Goal: Check status: Check status

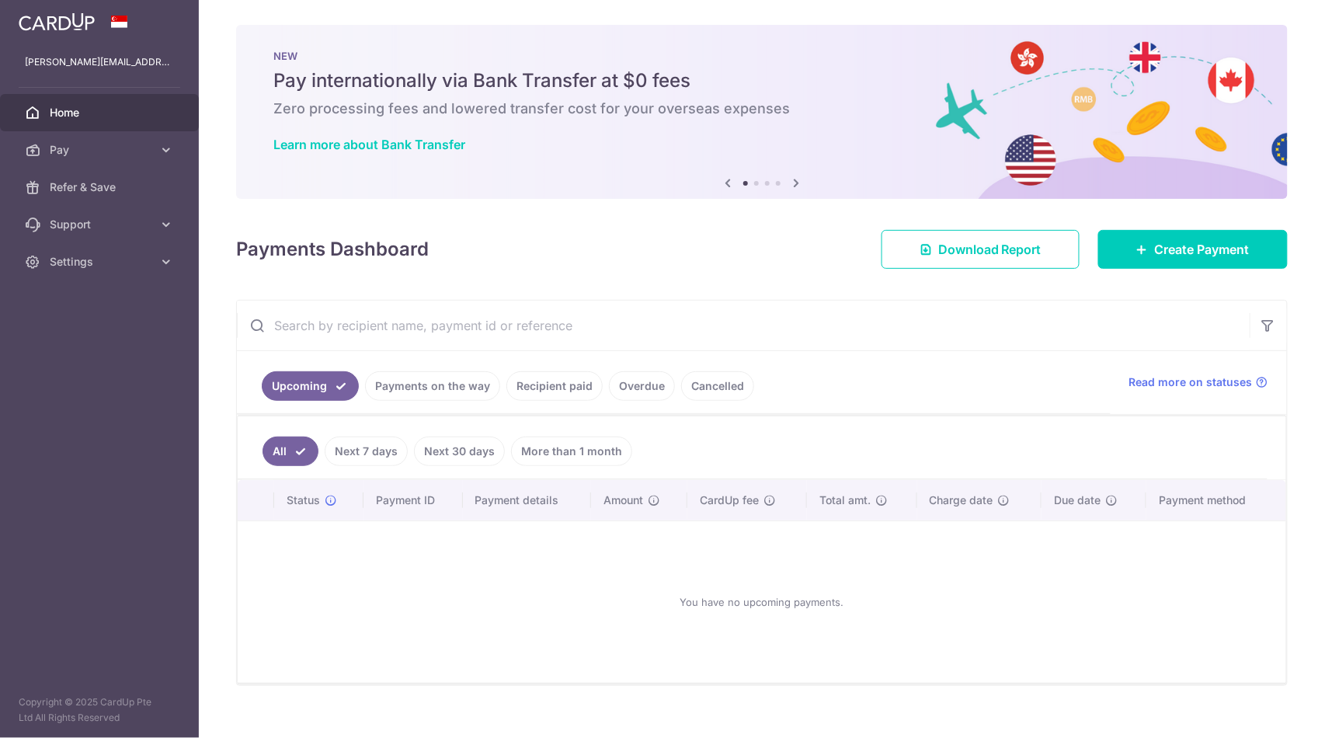
click at [421, 389] on link "Payments on the way" at bounding box center [432, 386] width 135 height 30
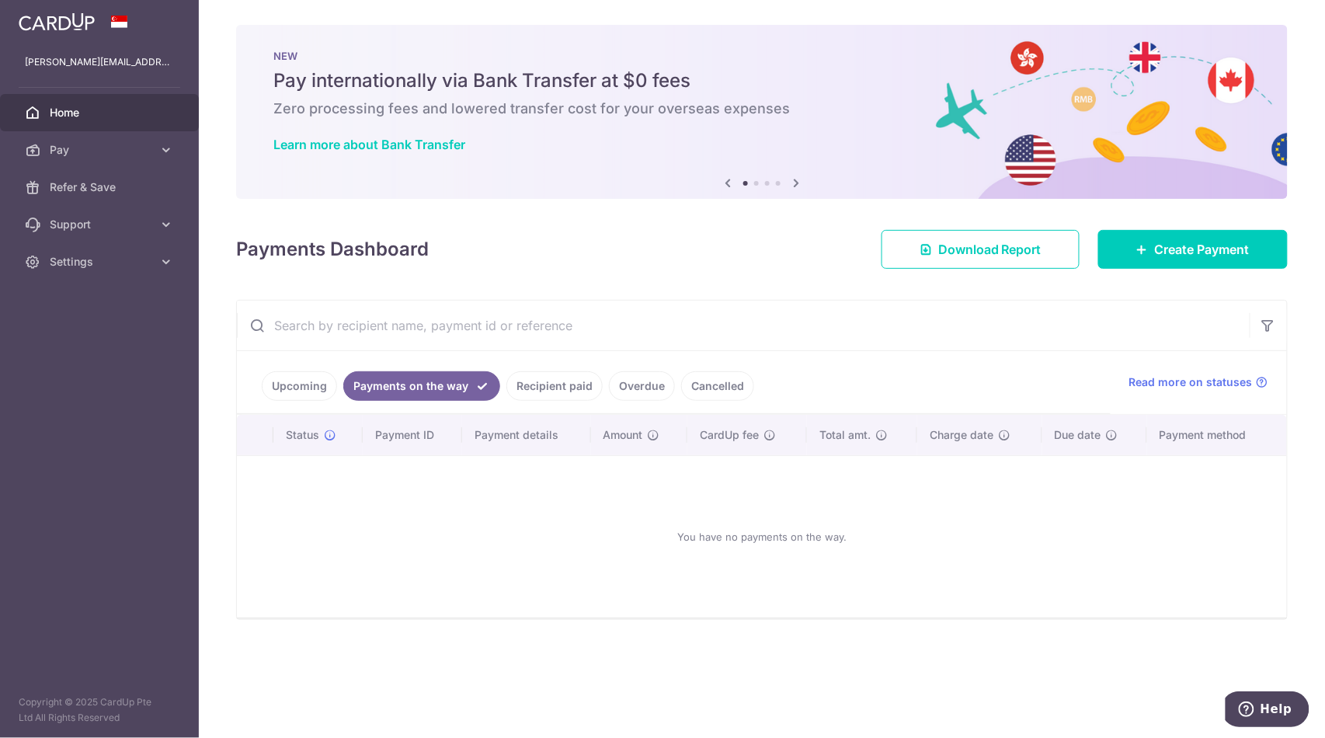
click at [732, 387] on link "Cancelled" at bounding box center [717, 386] width 73 height 30
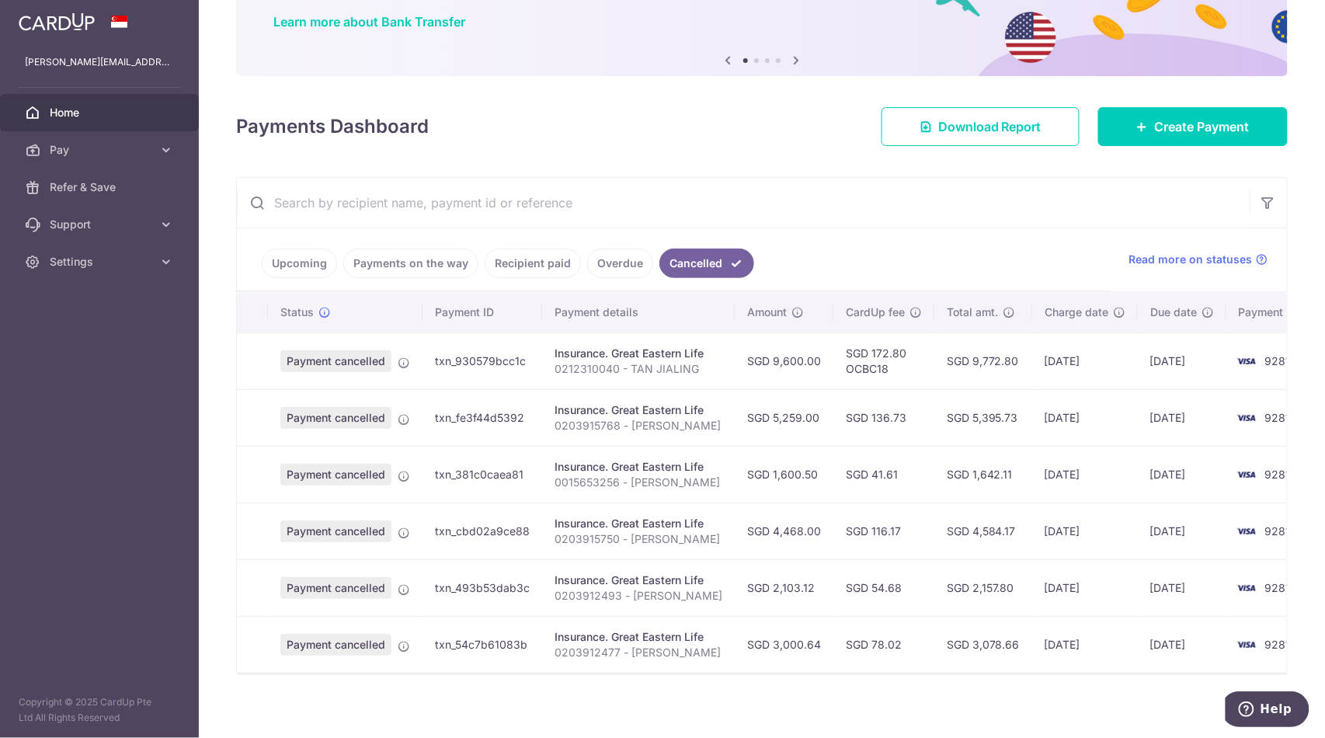
scroll to position [142, 0]
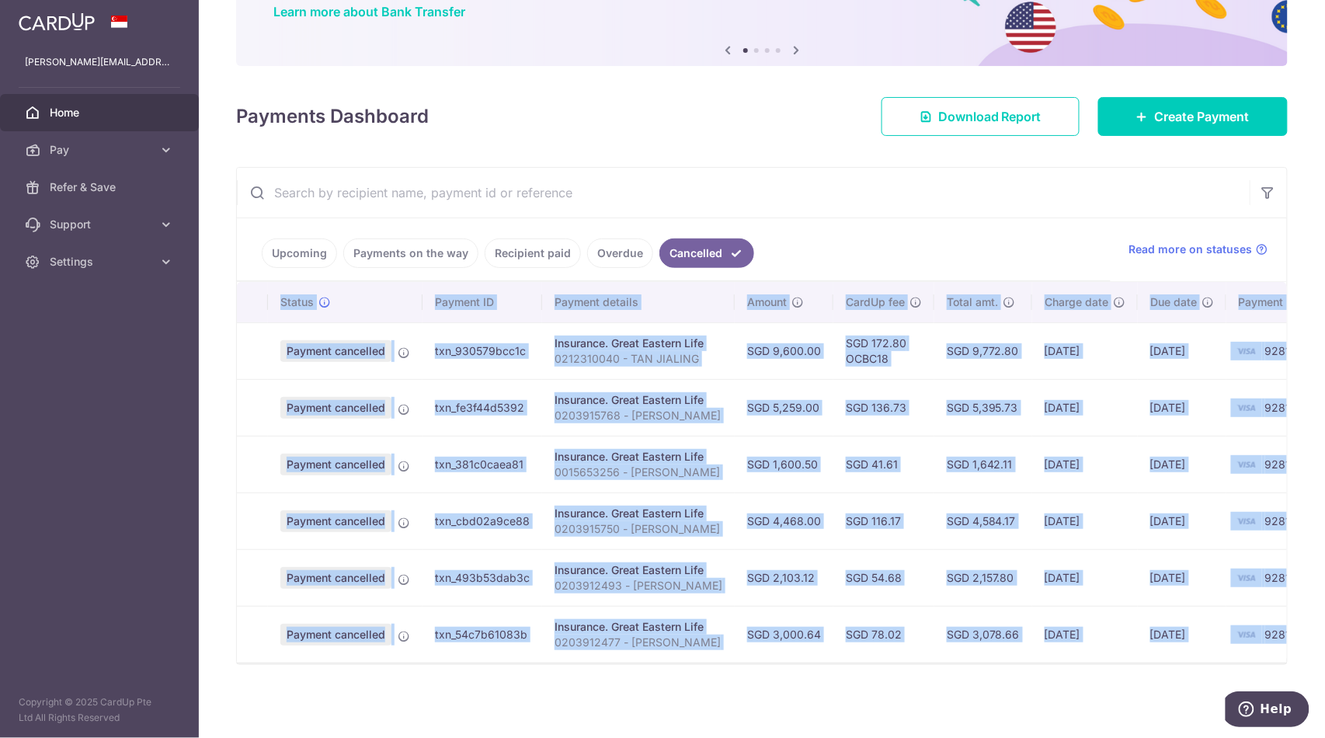
drag, startPoint x: 777, startPoint y: 662, endPoint x: 812, endPoint y: 658, distance: 35.2
click at [811, 659] on div "Status Payment ID Payment details Amount CardUp fee Total amt. Charge date Due …" at bounding box center [762, 473] width 1050 height 382
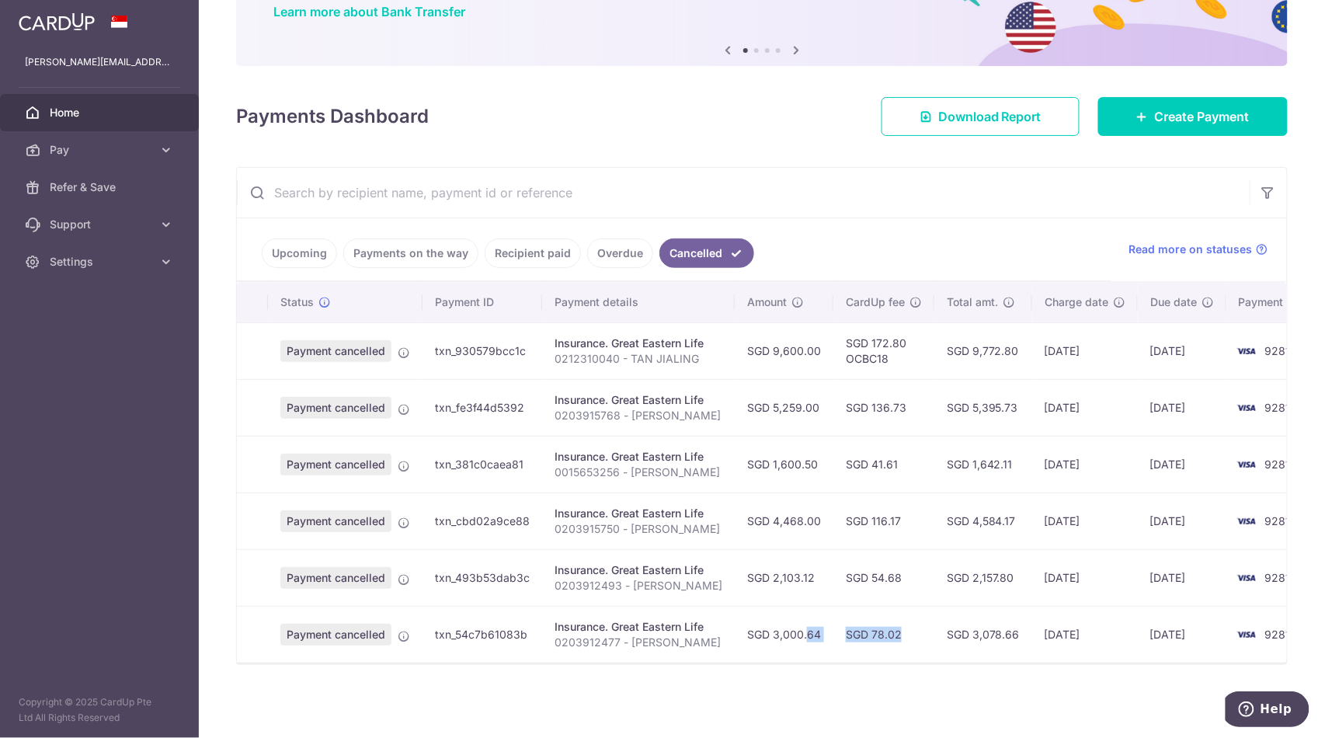
drag, startPoint x: 792, startPoint y: 648, endPoint x: 883, endPoint y: 653, distance: 91.0
click at [882, 653] on div "Status Payment ID Payment details Amount CardUp fee Total amt. Charge date Due …" at bounding box center [762, 472] width 1050 height 381
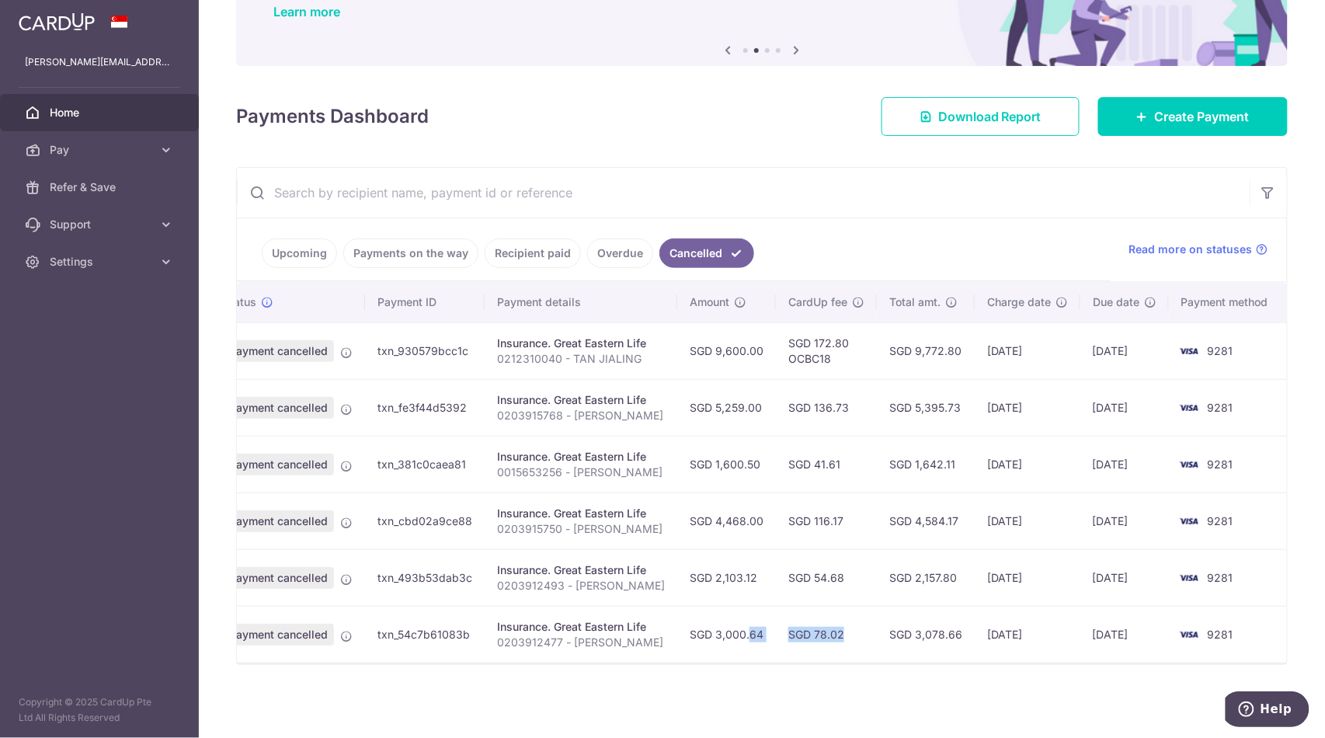
scroll to position [0, 0]
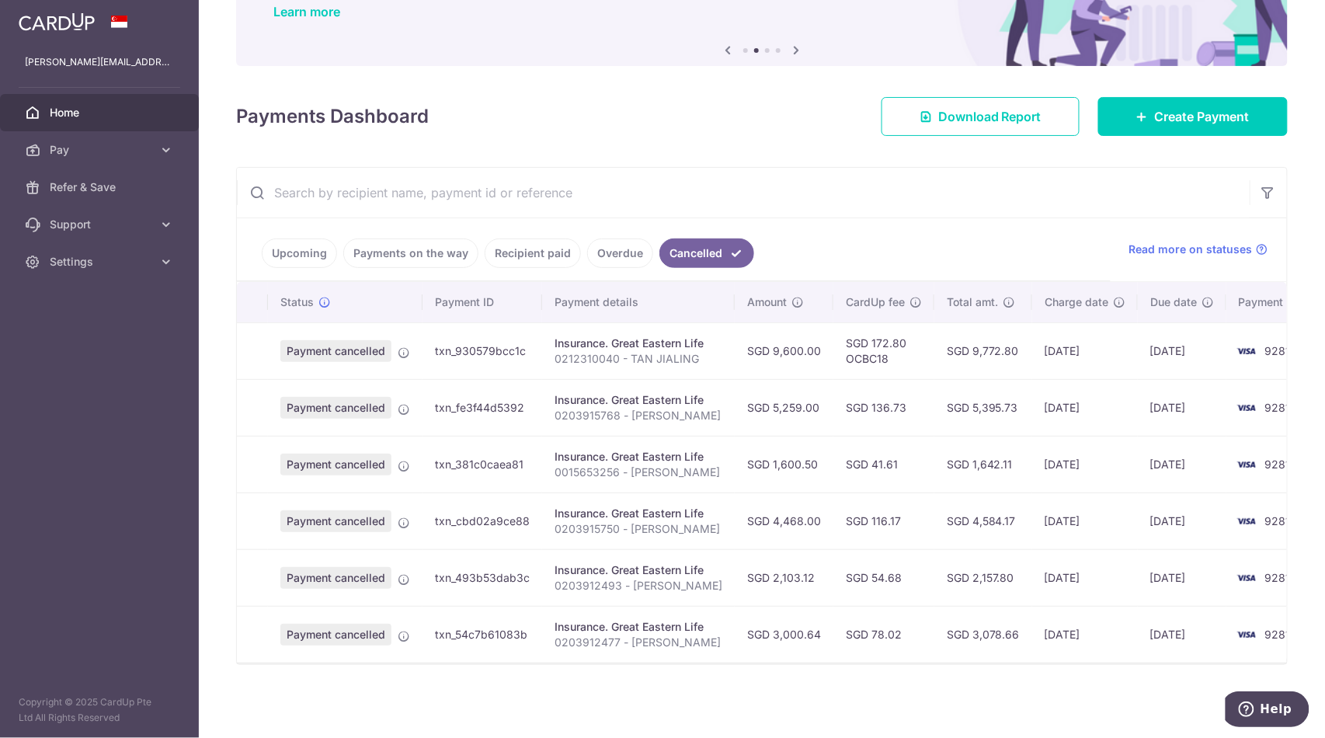
click at [787, 684] on div "× Pause Schedule Pause all future payments in this series Pause just this one p…" at bounding box center [762, 369] width 1126 height 738
click at [604, 245] on link "Overdue" at bounding box center [620, 253] width 66 height 30
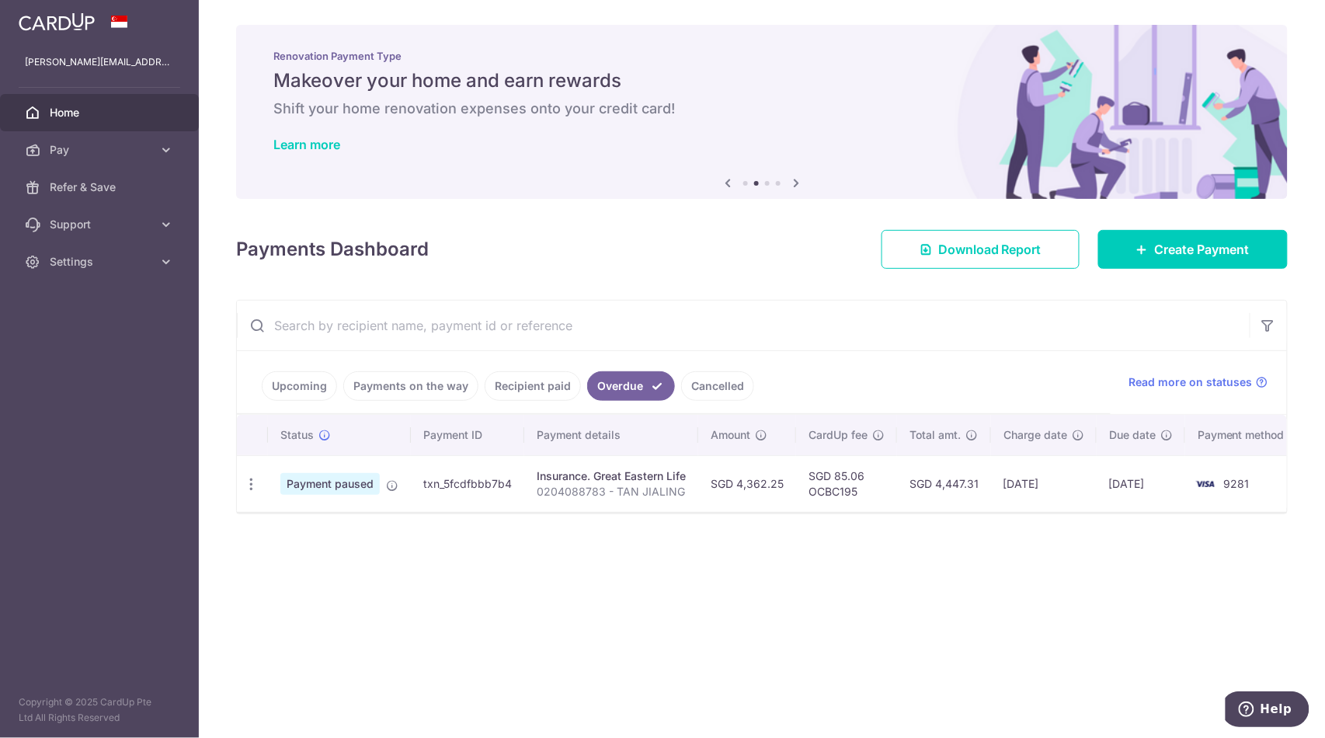
click at [539, 388] on link "Recipient paid" at bounding box center [533, 386] width 96 height 30
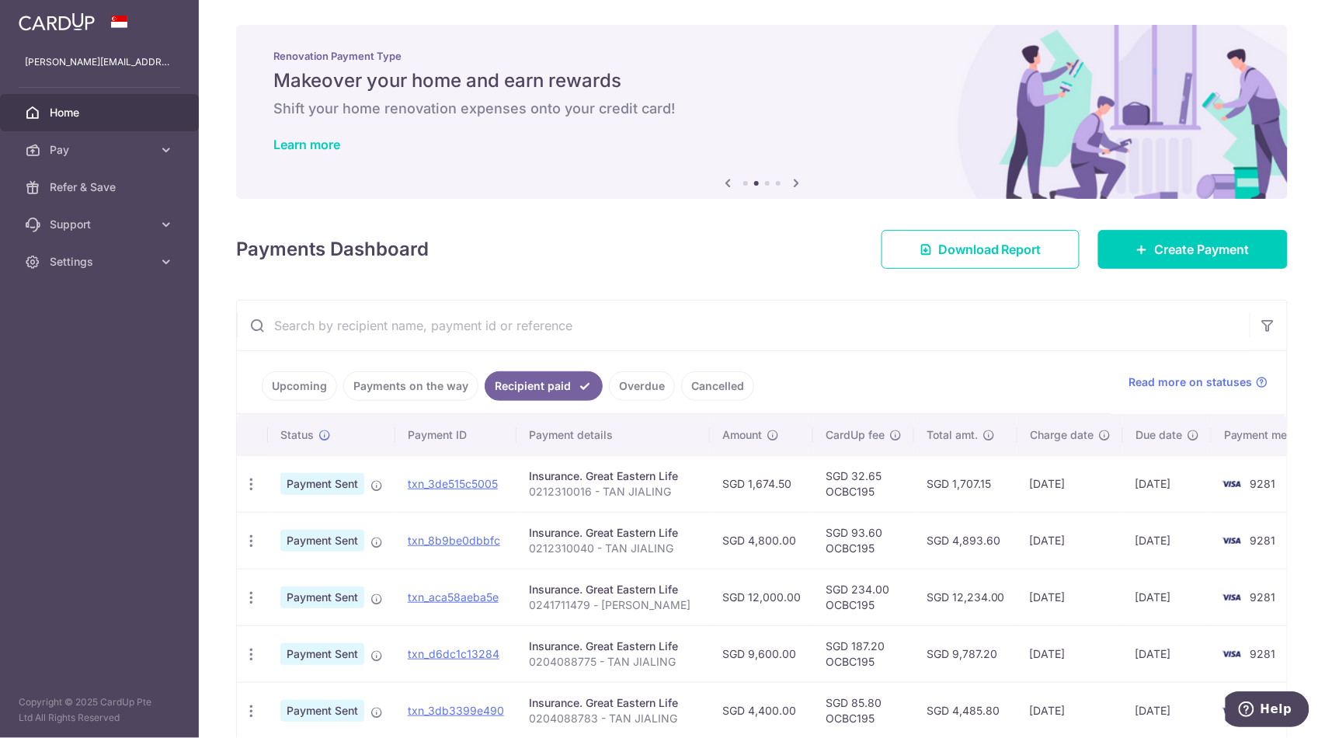
click at [634, 386] on link "Overdue" at bounding box center [642, 386] width 66 height 30
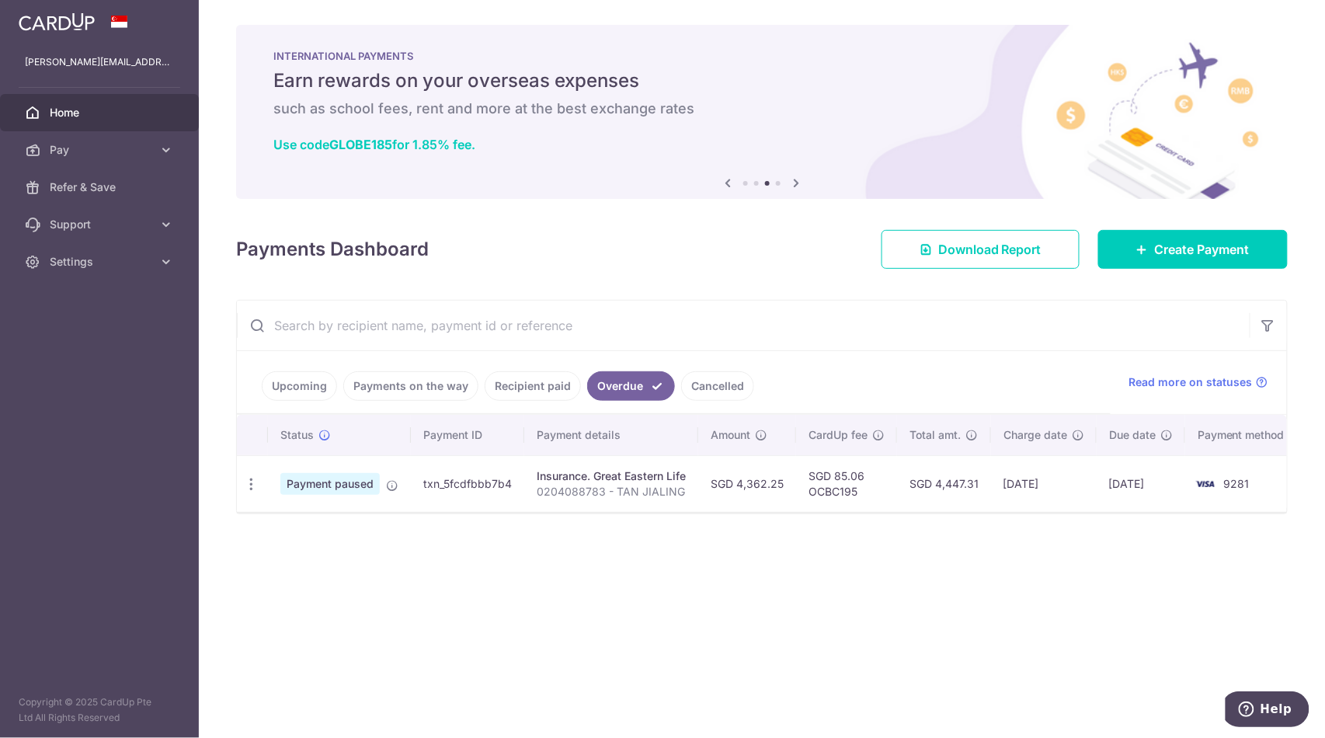
click at [528, 381] on link "Recipient paid" at bounding box center [533, 386] width 96 height 30
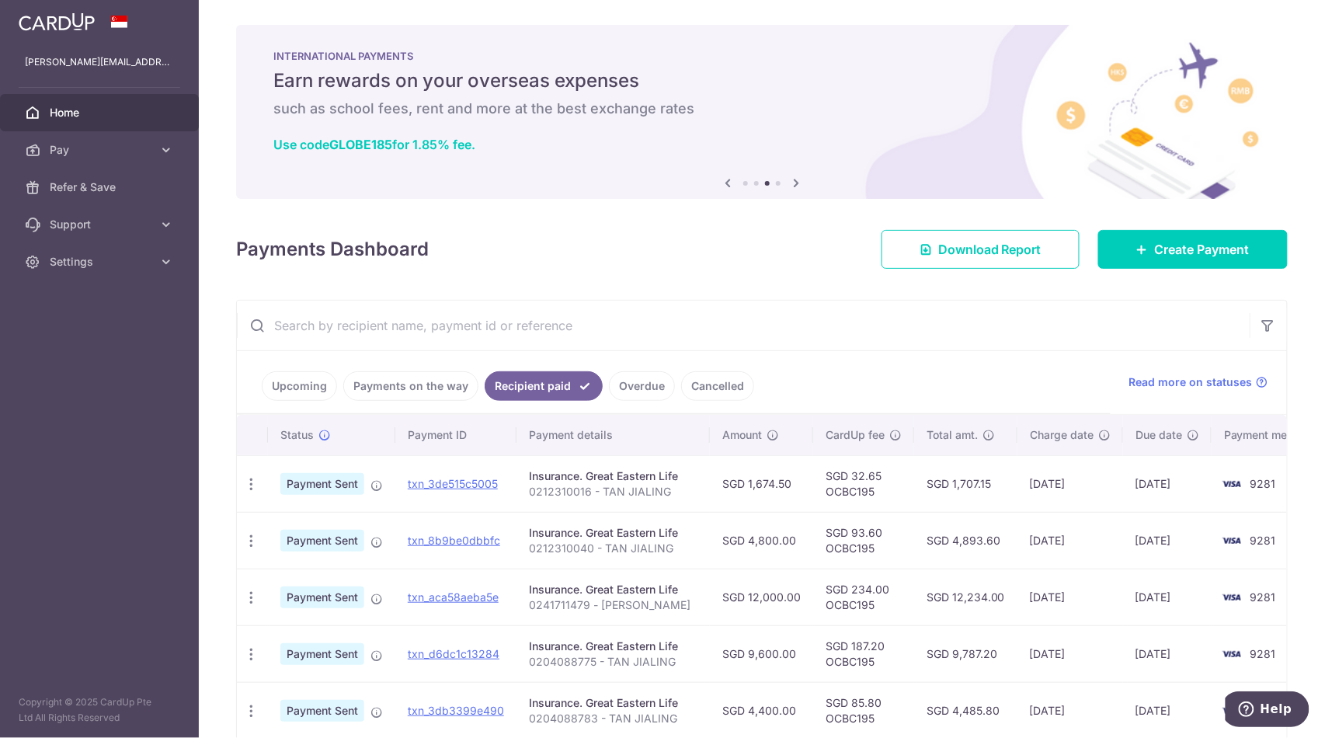
click at [417, 382] on link "Payments on the way" at bounding box center [410, 386] width 135 height 30
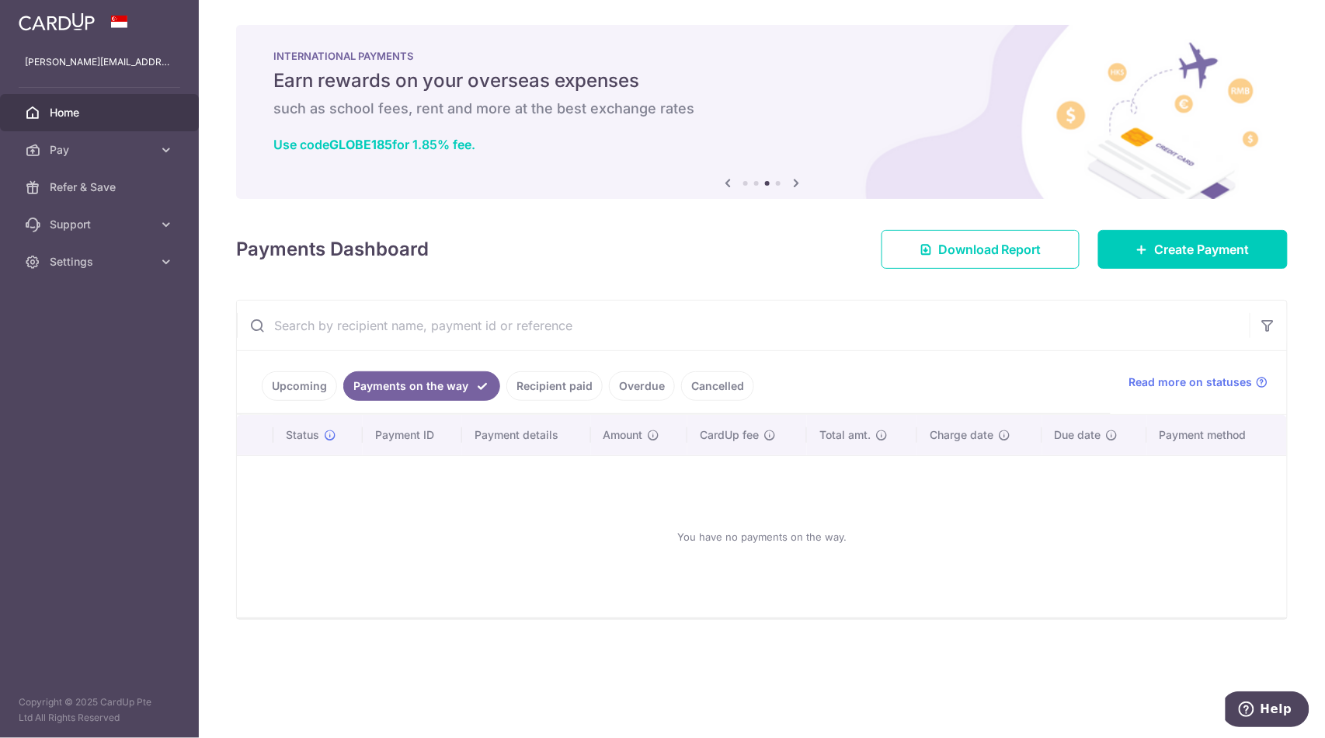
click at [555, 383] on link "Recipient paid" at bounding box center [554, 386] width 96 height 30
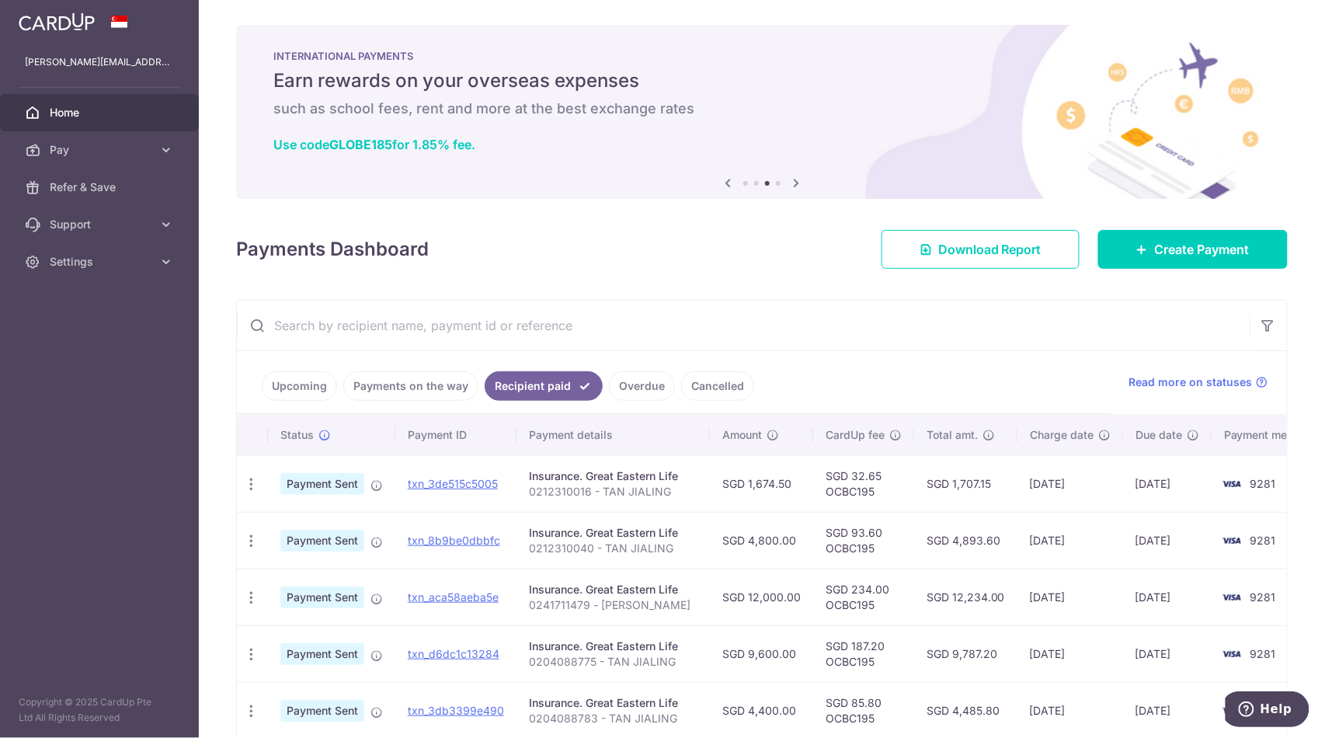
click at [437, 378] on ul "Upcoming Payments on the way Recipient paid Overdue Cancelled" at bounding box center [674, 382] width 874 height 63
click at [438, 385] on link "Payments on the way" at bounding box center [410, 386] width 135 height 30
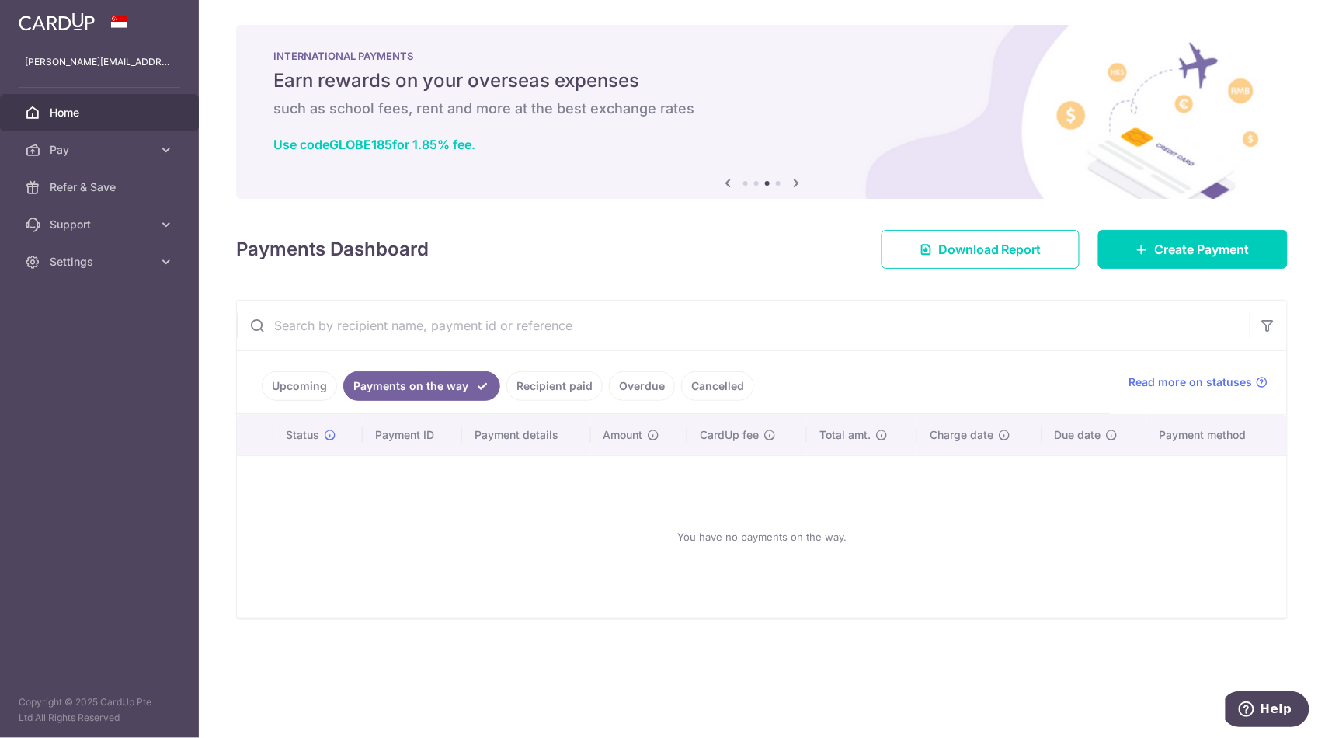
click at [323, 385] on link "Upcoming" at bounding box center [299, 386] width 75 height 30
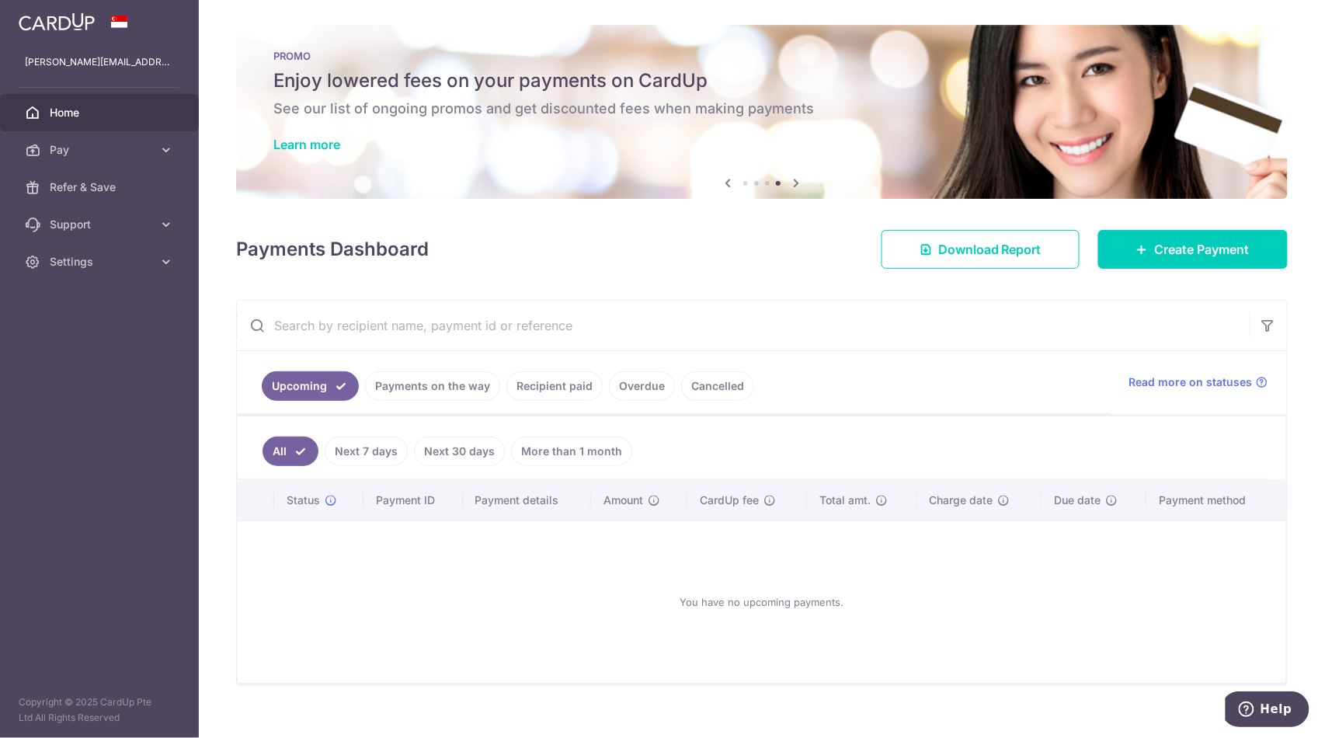
click at [443, 397] on link "Payments on the way" at bounding box center [432, 386] width 135 height 30
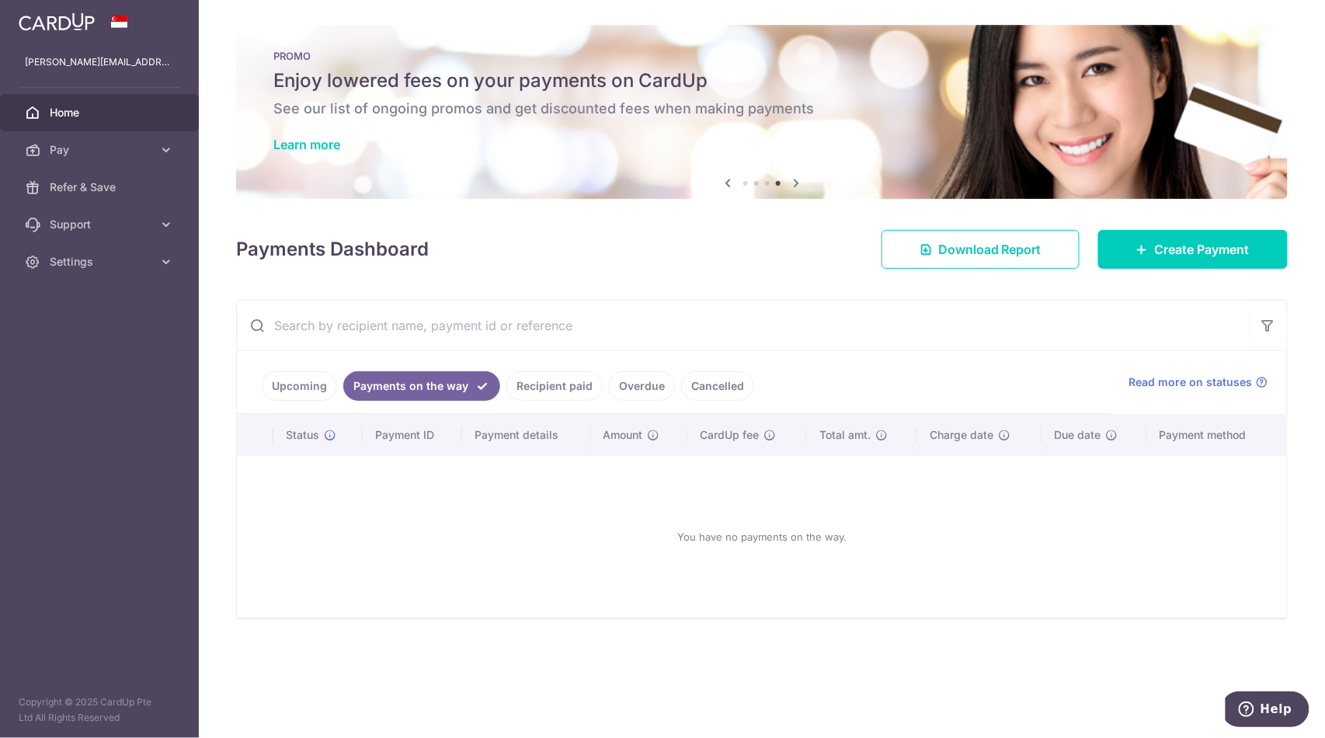
click at [564, 395] on link "Recipient paid" at bounding box center [554, 386] width 96 height 30
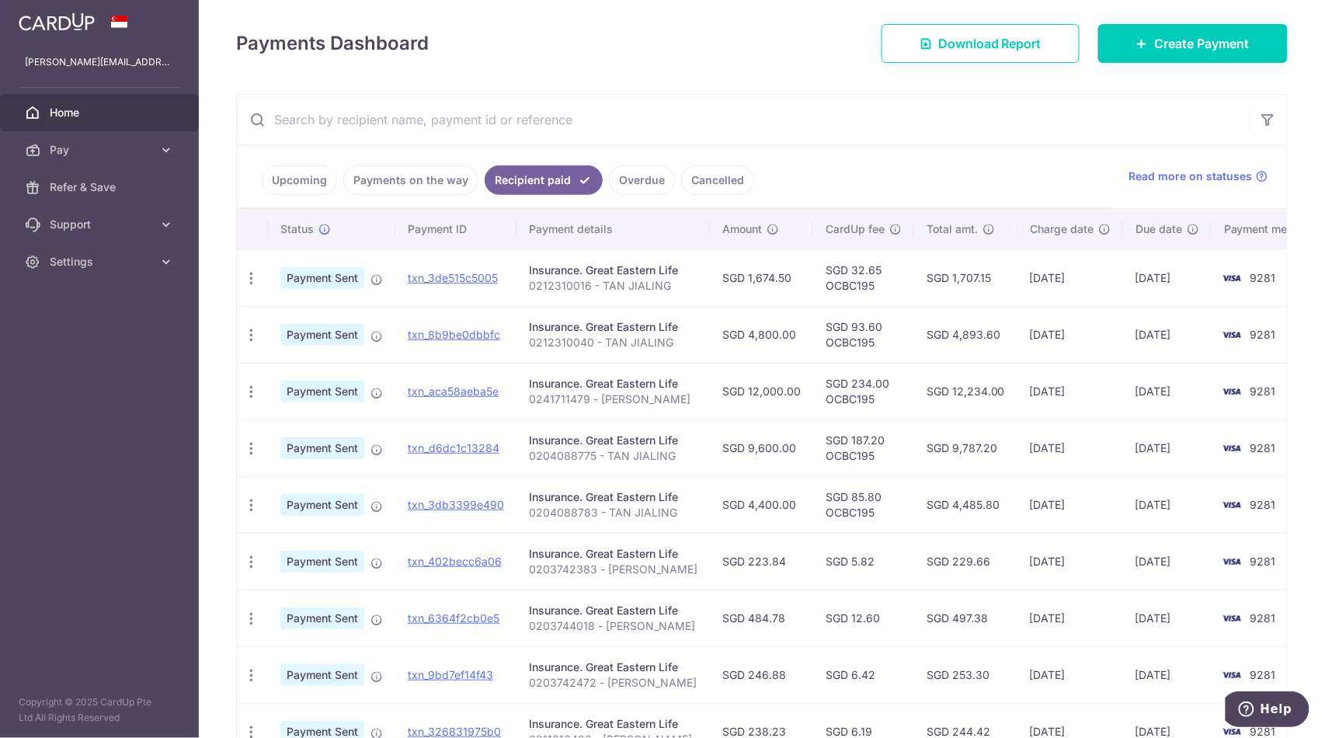
scroll to position [148, 0]
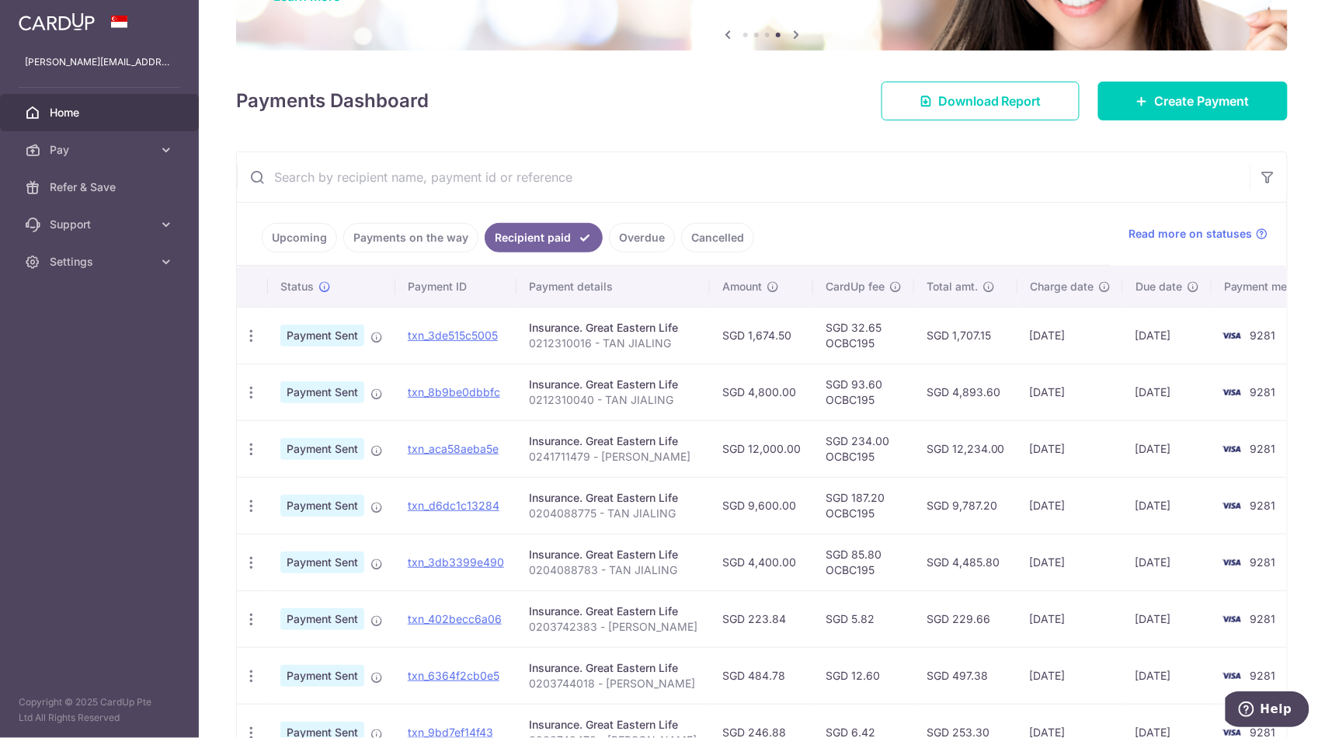
click at [308, 237] on link "Upcoming" at bounding box center [299, 238] width 75 height 30
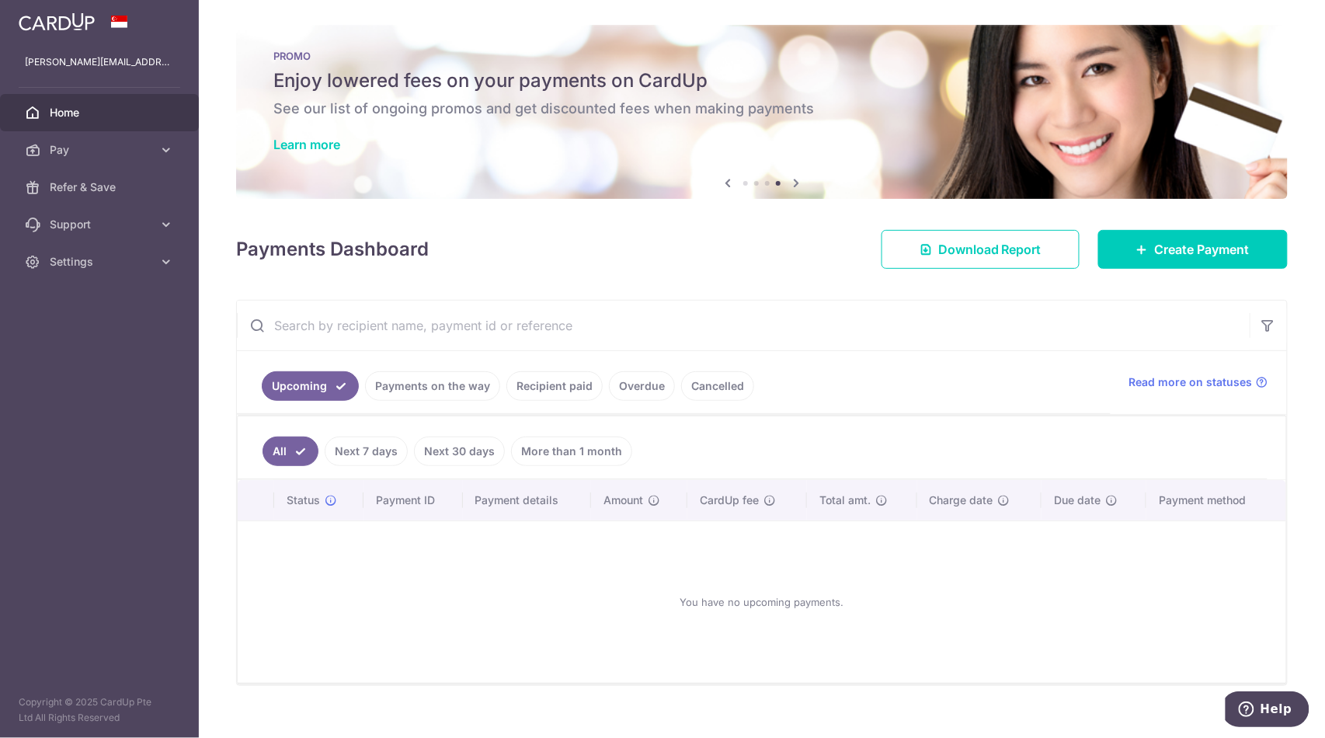
click at [396, 378] on link "Payments on the way" at bounding box center [432, 386] width 135 height 30
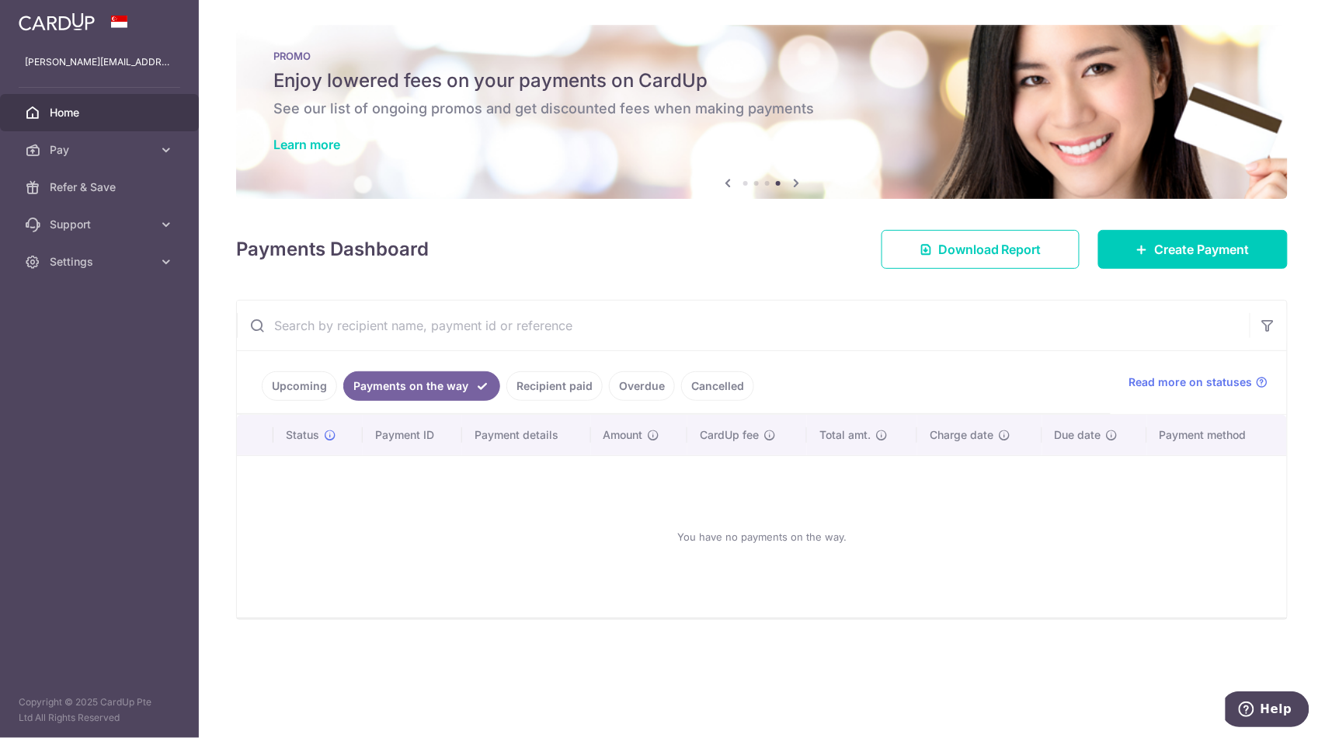
click at [629, 382] on link "Overdue" at bounding box center [642, 386] width 66 height 30
